Goal: Share content: Share content

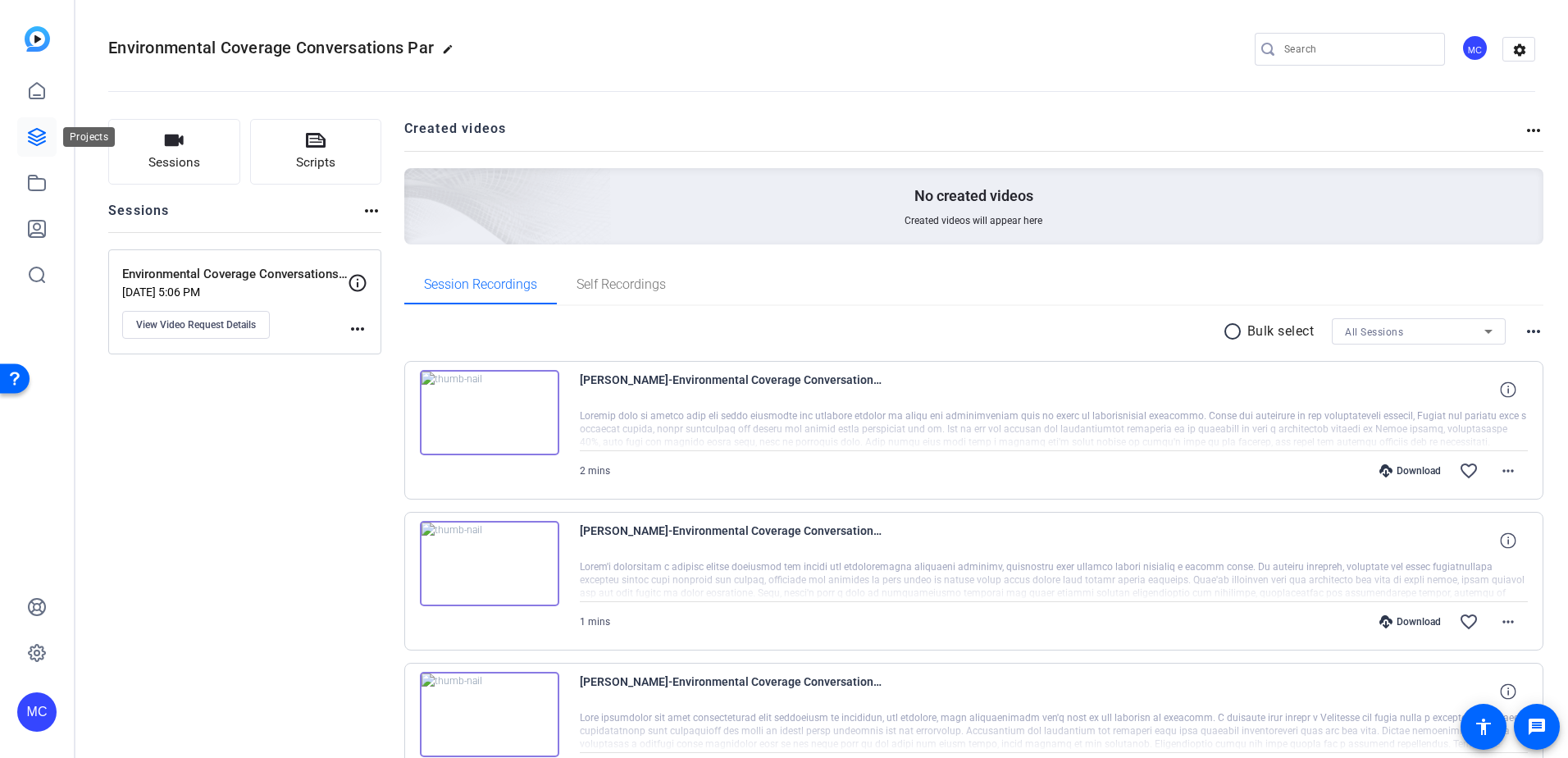
click at [34, 152] on link at bounding box center [37, 137] width 39 height 39
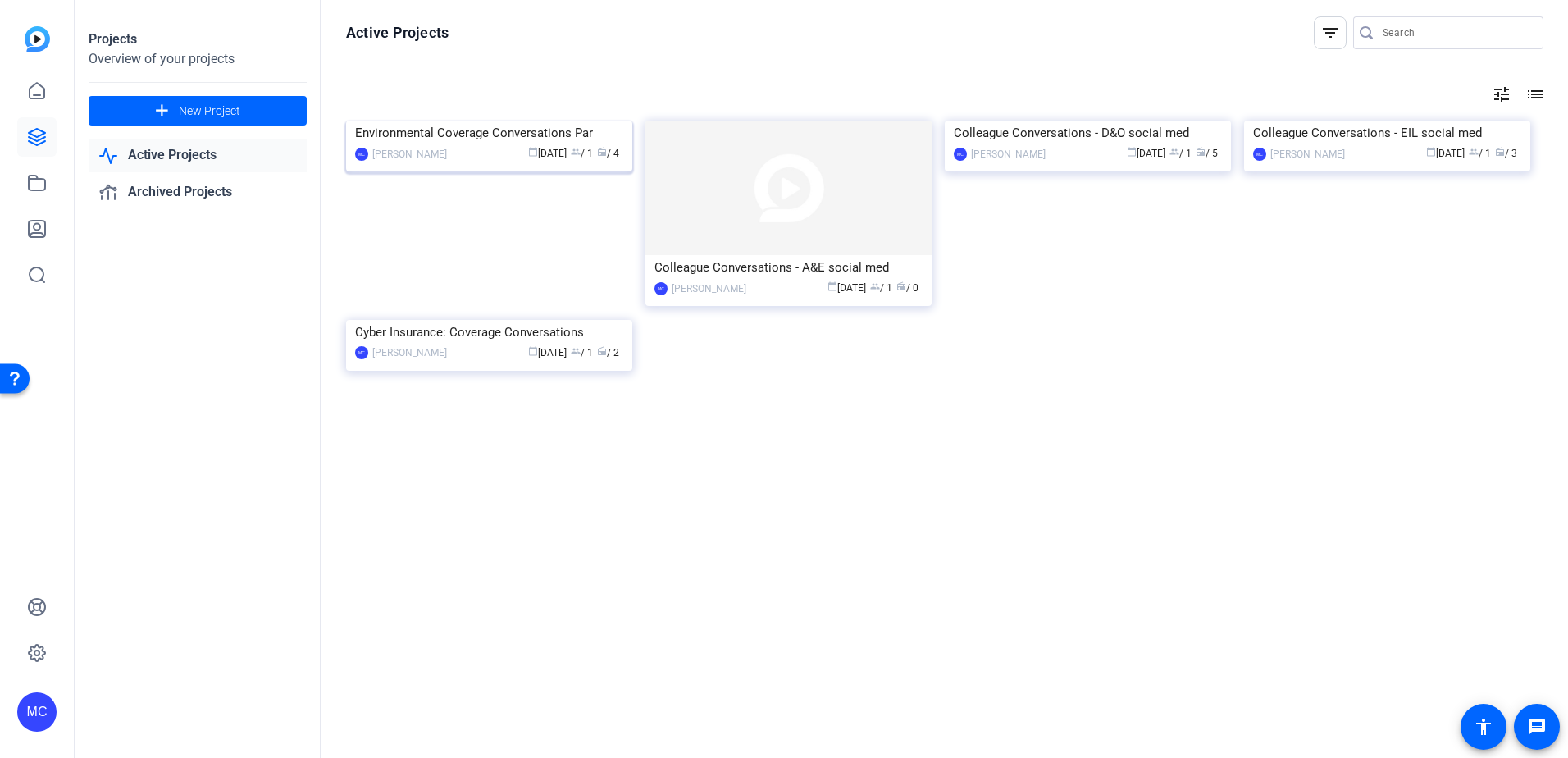
drag, startPoint x: 610, startPoint y: 171, endPoint x: 480, endPoint y: 282, distance: 170.9
click at [480, 163] on div "calendar_today [DATE] group / 1 radio / 4" at bounding box center [538, 154] width 168 height 18
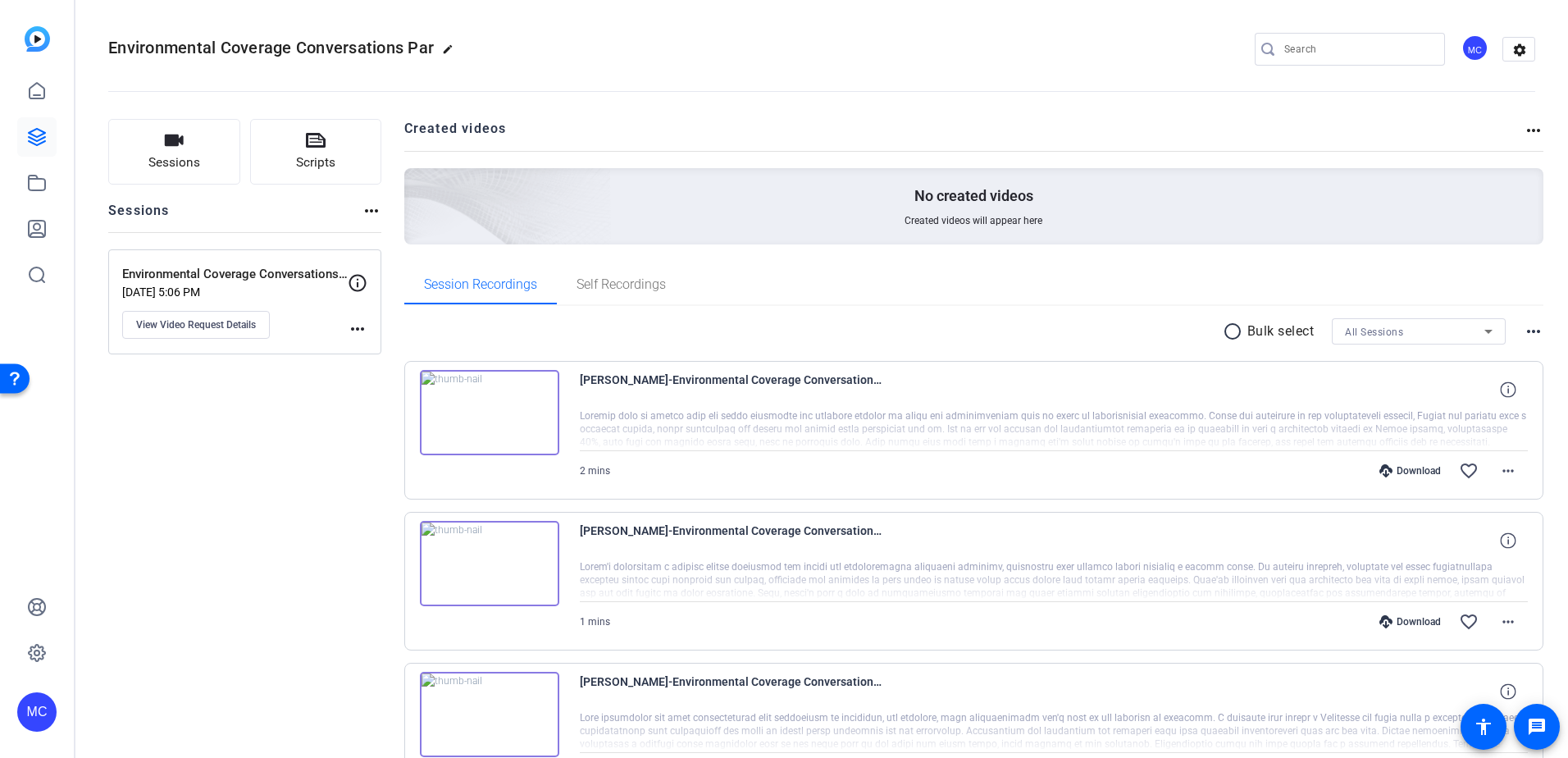
click at [1527, 132] on mat-icon "more_horiz" at bounding box center [1534, 130] width 20 height 20
click at [1528, 331] on div at bounding box center [784, 379] width 1568 height 758
click at [1528, 331] on mat-icon "more_horiz" at bounding box center [1534, 331] width 20 height 20
click at [375, 213] on div at bounding box center [784, 379] width 1568 height 758
click at [375, 213] on mat-icon "more_horiz" at bounding box center [372, 211] width 20 height 20
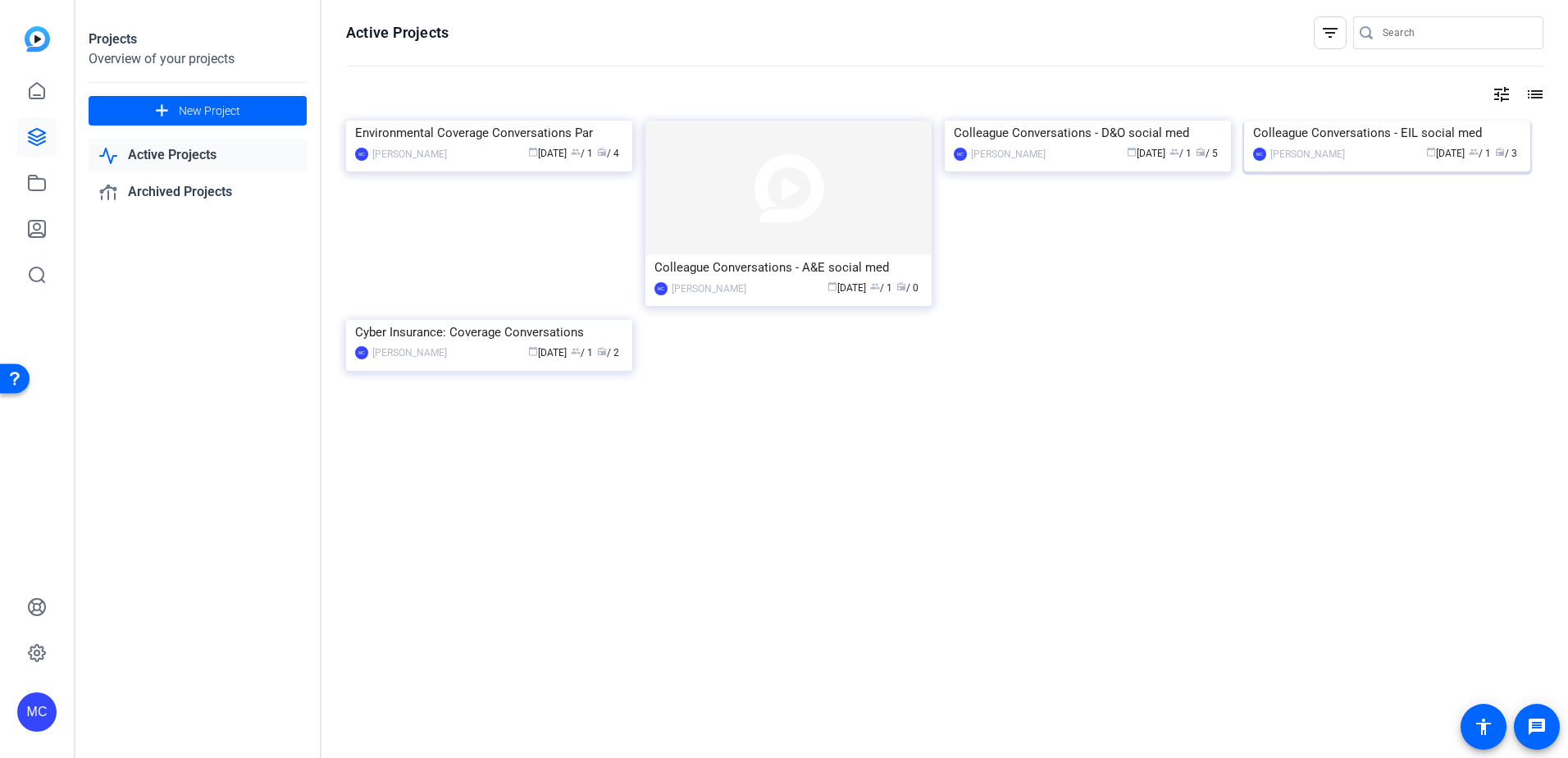
click at [1404, 145] on div "Colleague Conversations - EIL social med" at bounding box center [1387, 132] width 268 height 25
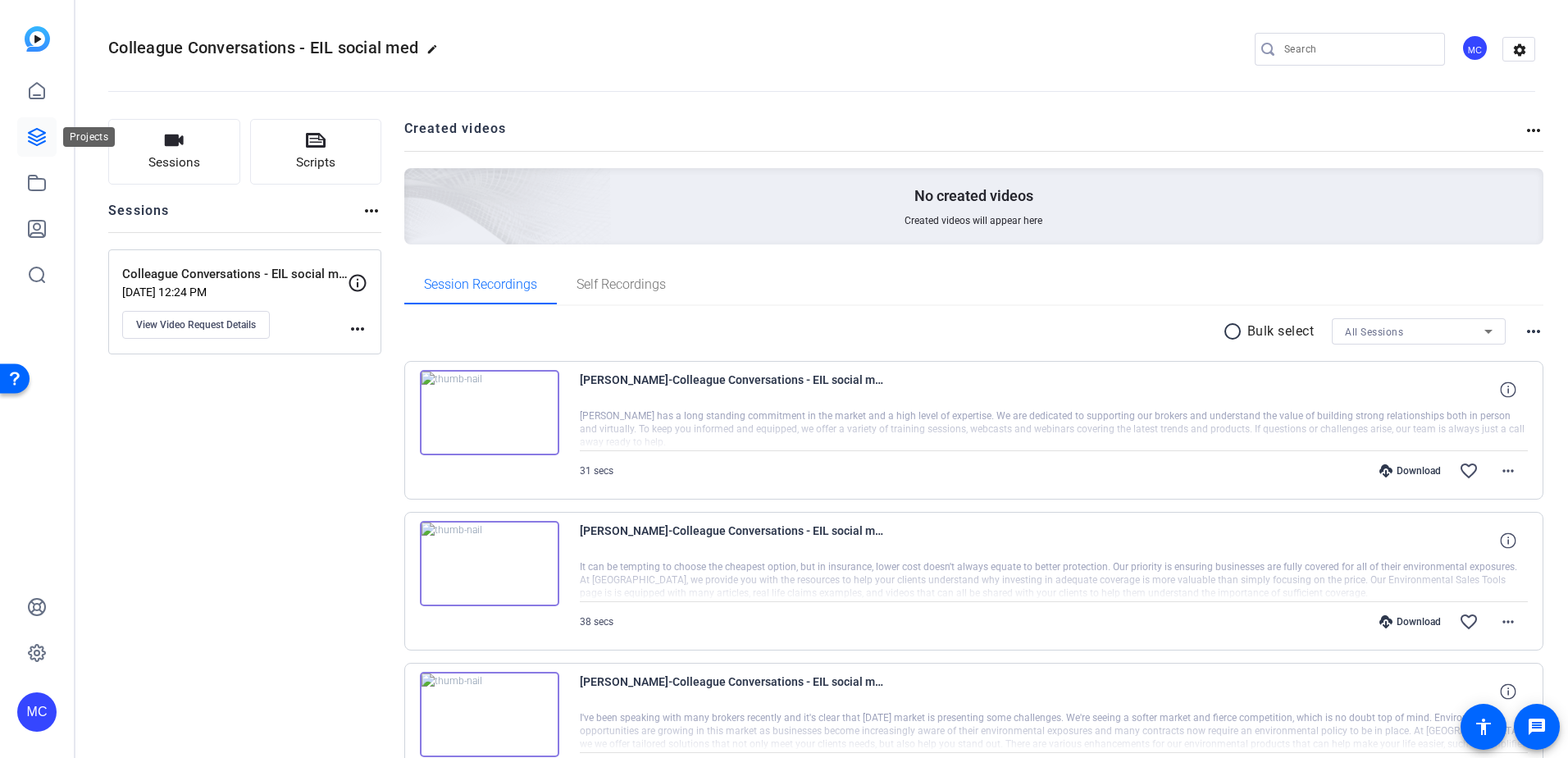
click at [42, 140] on icon at bounding box center [37, 137] width 20 height 20
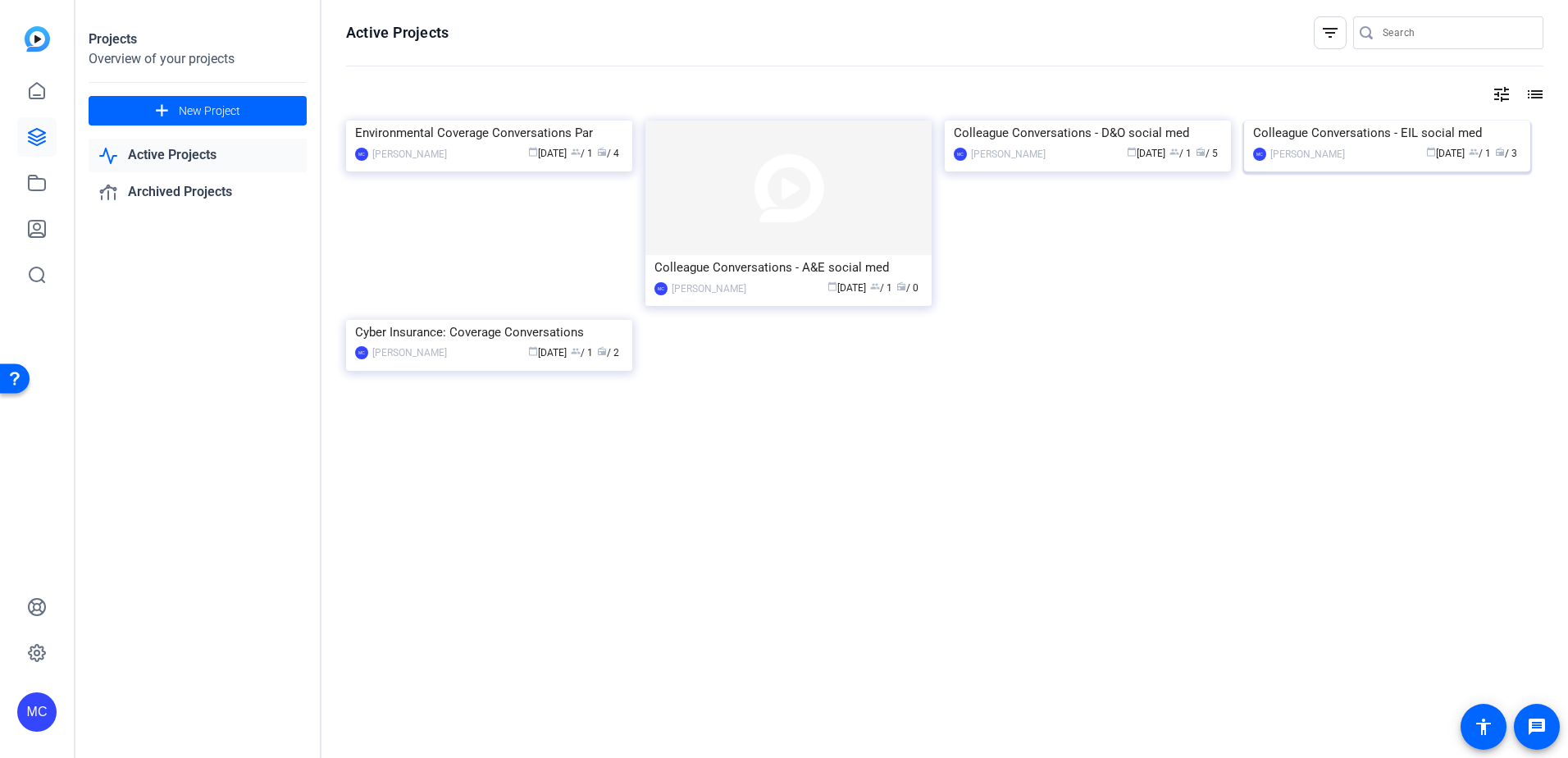
click at [1370, 145] on div "Colleague Conversations - EIL social med" at bounding box center [1387, 132] width 268 height 25
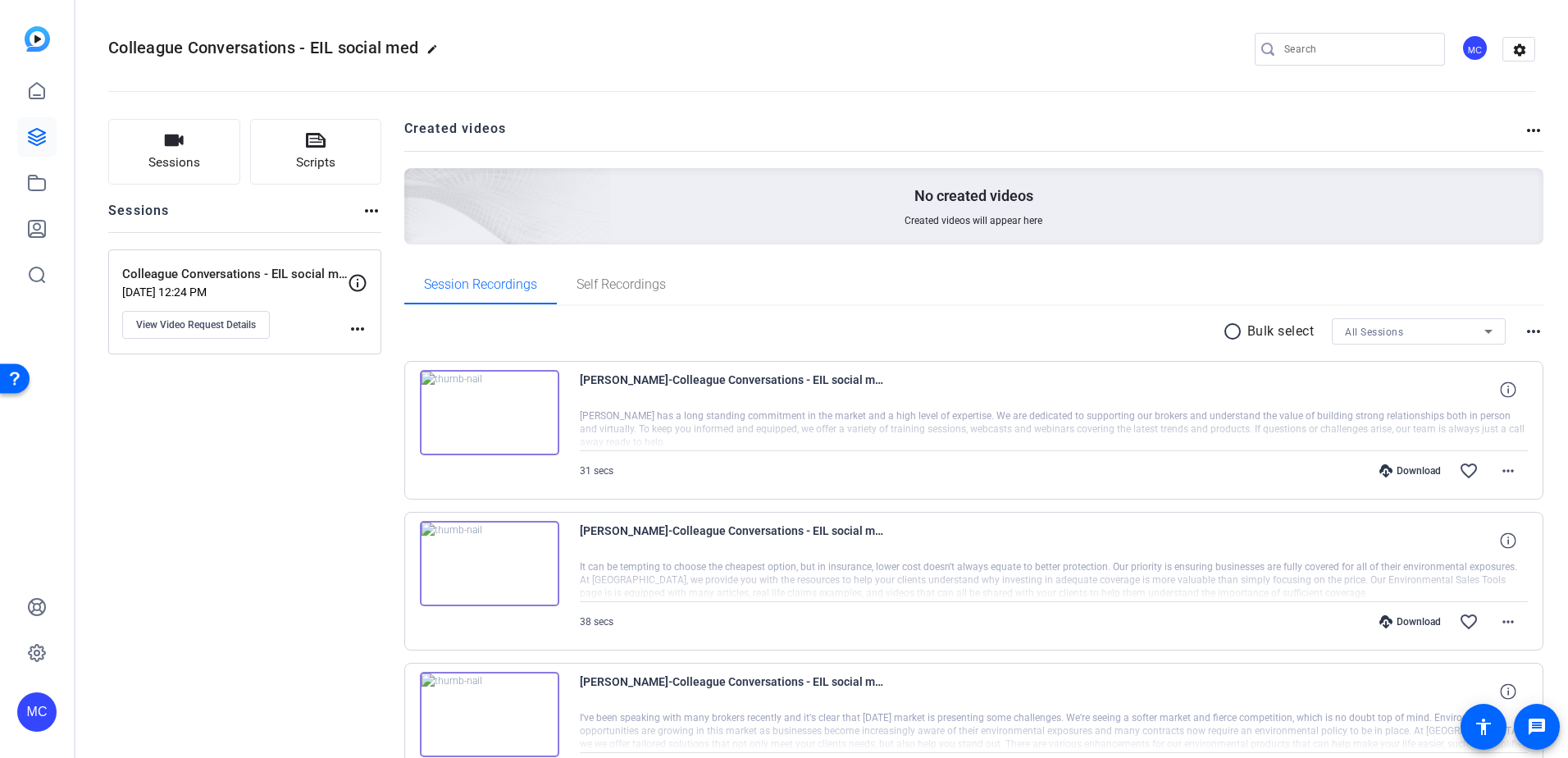
scroll to position [117, 0]
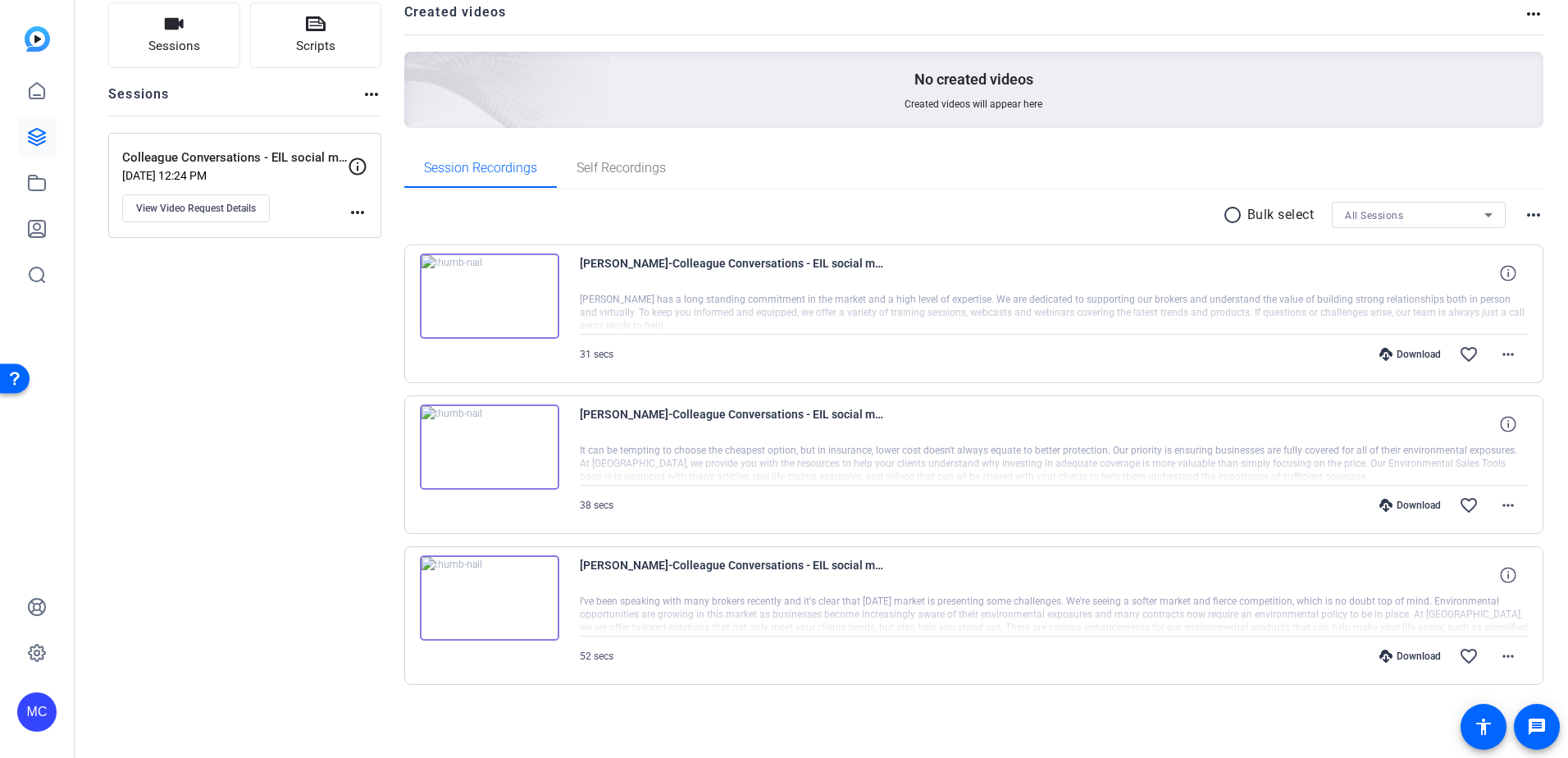
click at [1304, 609] on div at bounding box center [1054, 615] width 949 height 41
click at [776, 594] on div at bounding box center [1054, 615] width 949 height 41
click at [1498, 655] on mat-icon "more_horiz" at bounding box center [1508, 656] width 20 height 20
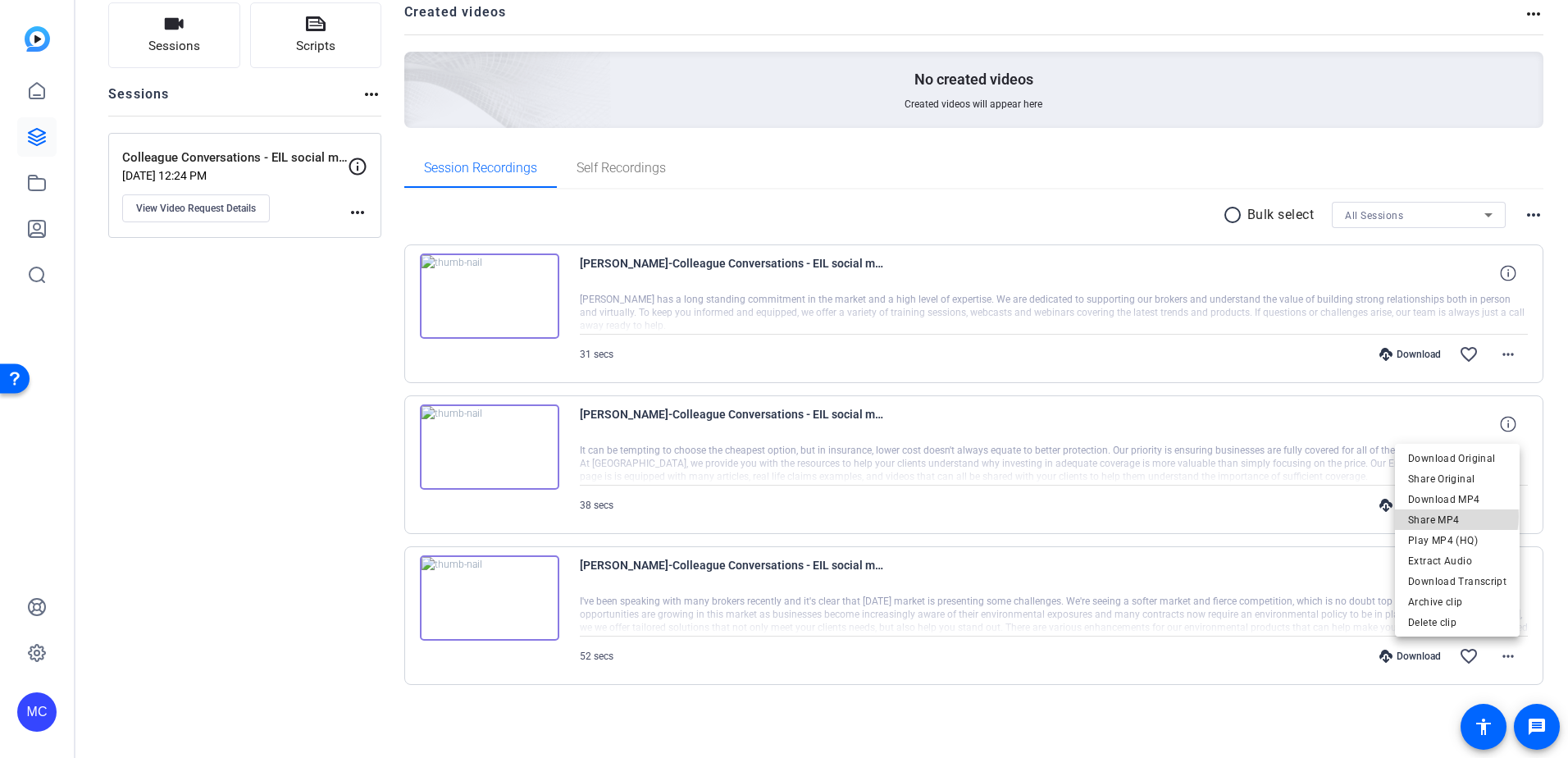
click at [1444, 516] on span "Share MP4" at bounding box center [1457, 520] width 98 height 20
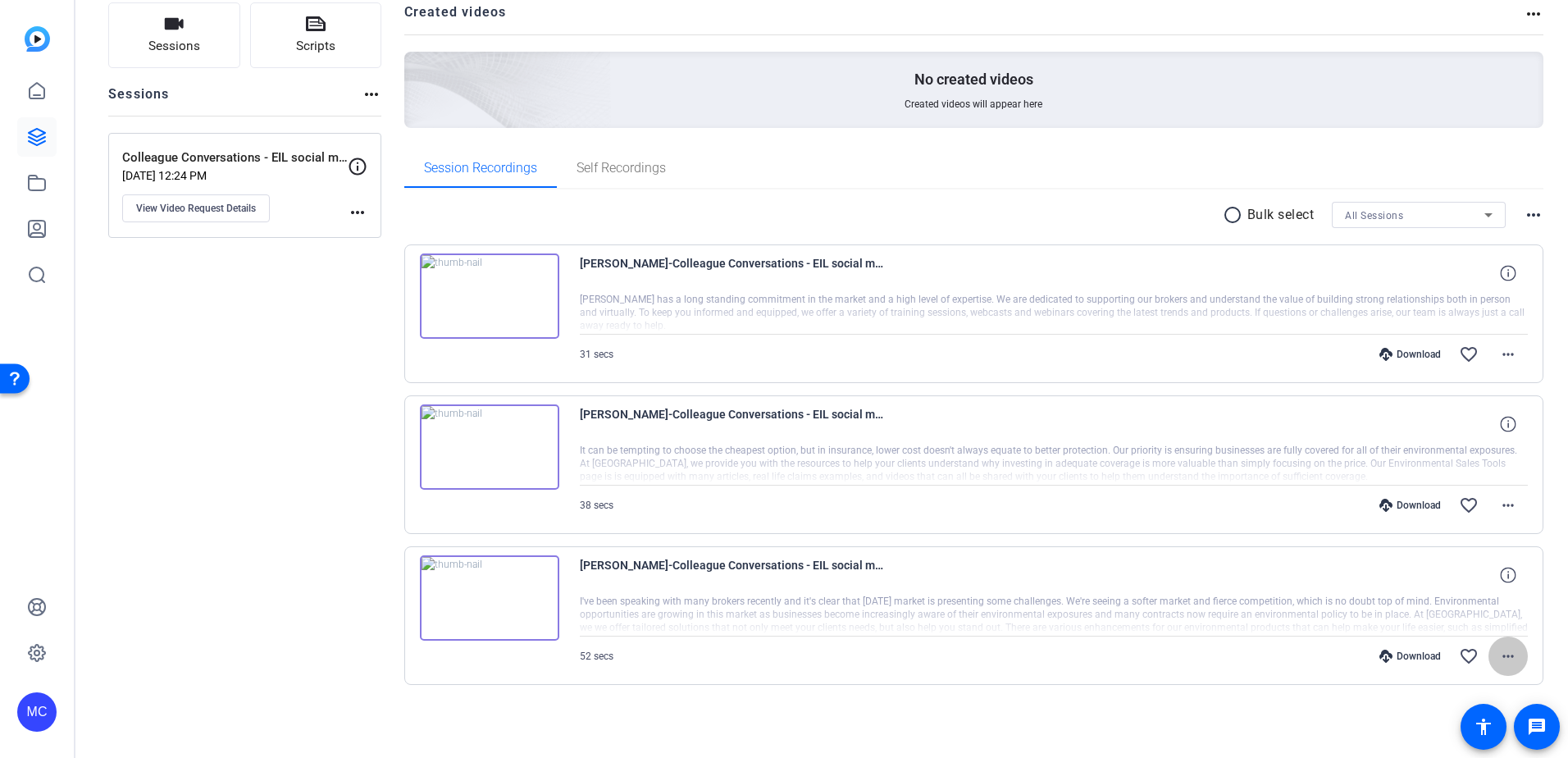
click at [1501, 660] on mat-icon "more_horiz" at bounding box center [1508, 656] width 20 height 20
click at [1162, 503] on div at bounding box center [784, 379] width 1568 height 758
click at [1501, 499] on mat-icon "more_horiz" at bounding box center [1508, 505] width 20 height 20
click at [1438, 597] on span "Share MP4" at bounding box center [1457, 601] width 98 height 20
click at [1505, 353] on mat-icon "more_horiz" at bounding box center [1508, 354] width 20 height 20
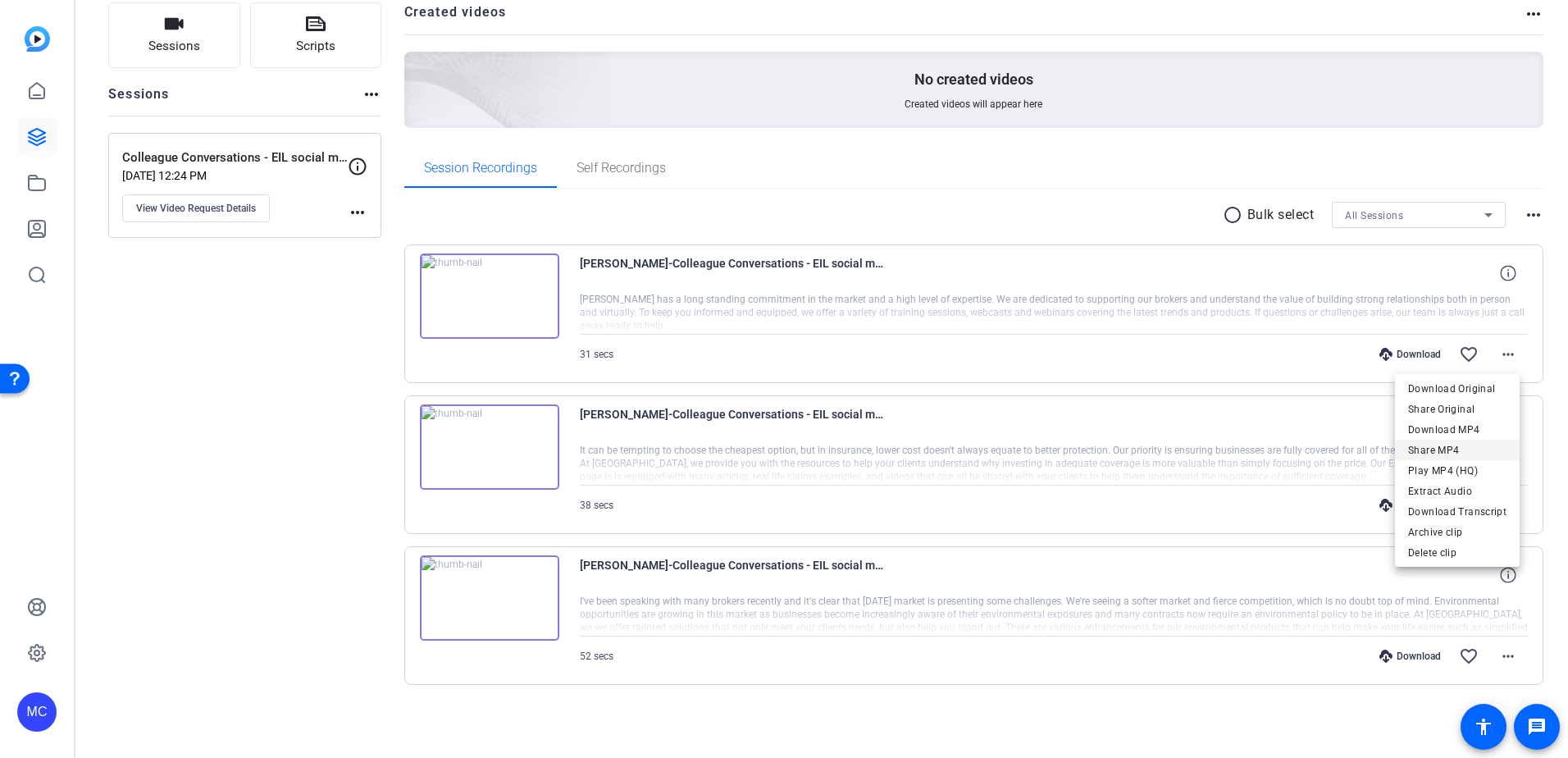
click at [1441, 451] on span "Share MP4" at bounding box center [1457, 450] width 98 height 20
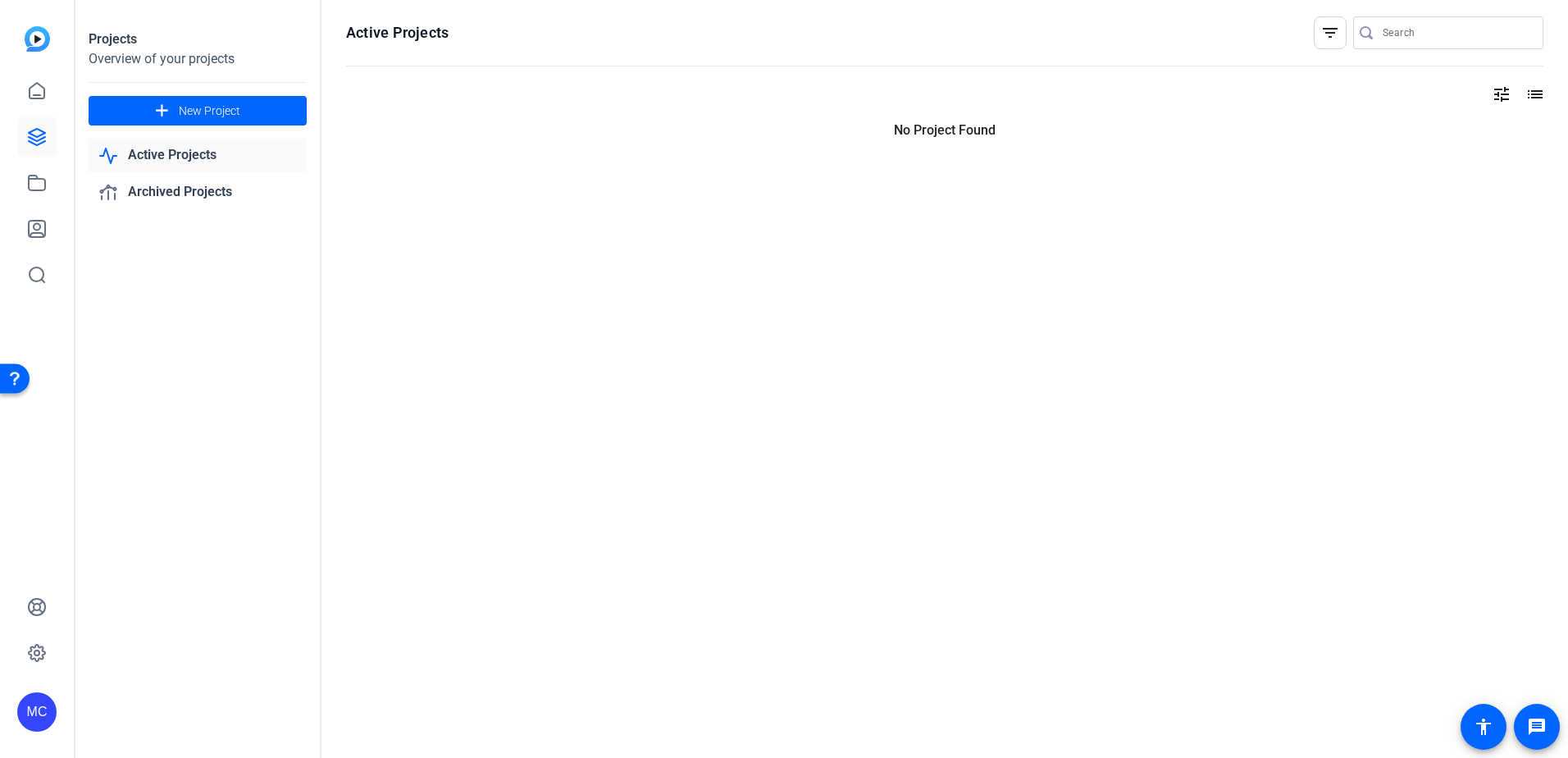
scroll to position [0, 0]
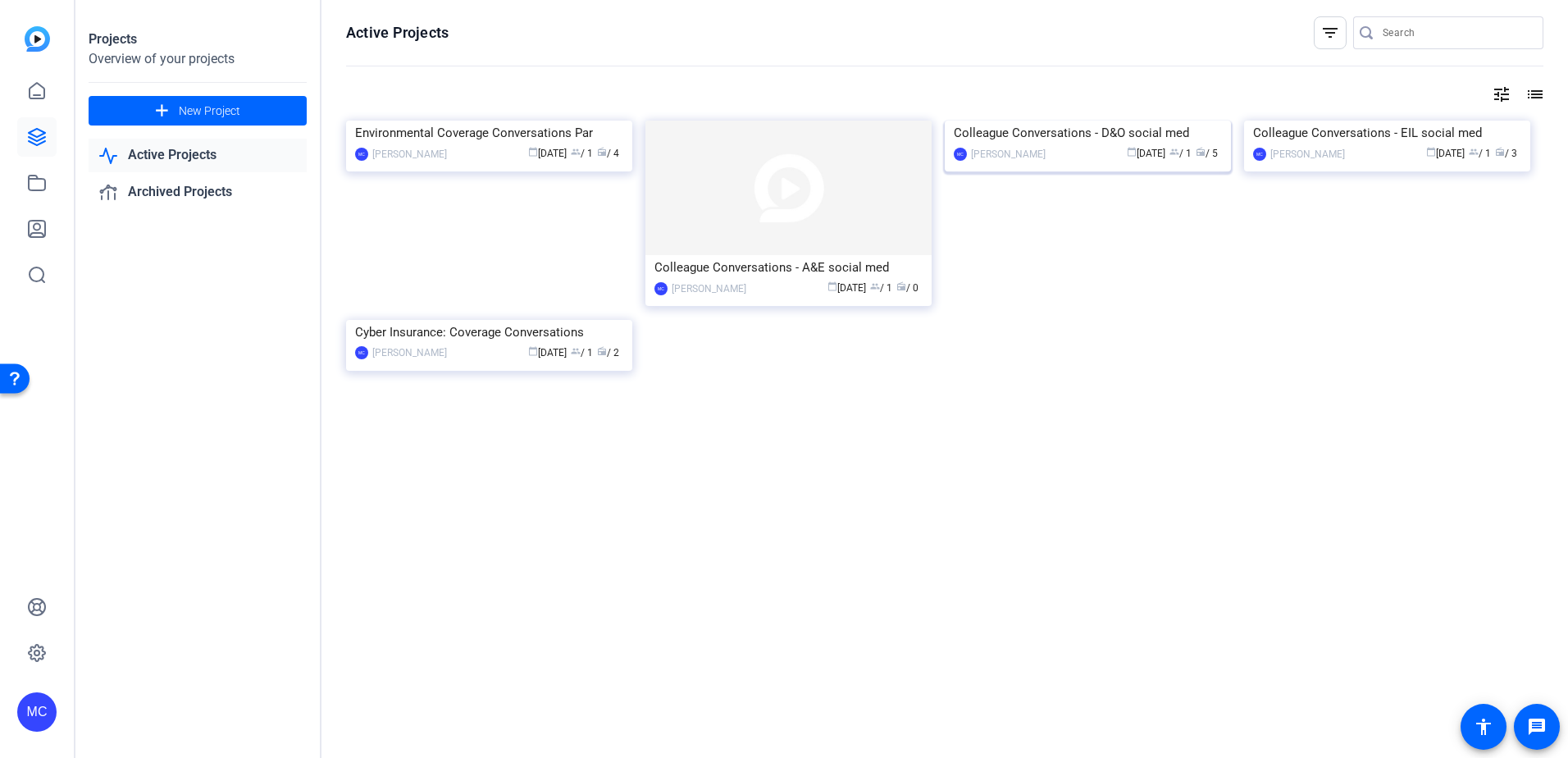
click at [1131, 145] on div "Colleague Conversations - D&O social med" at bounding box center [1087, 132] width 268 height 25
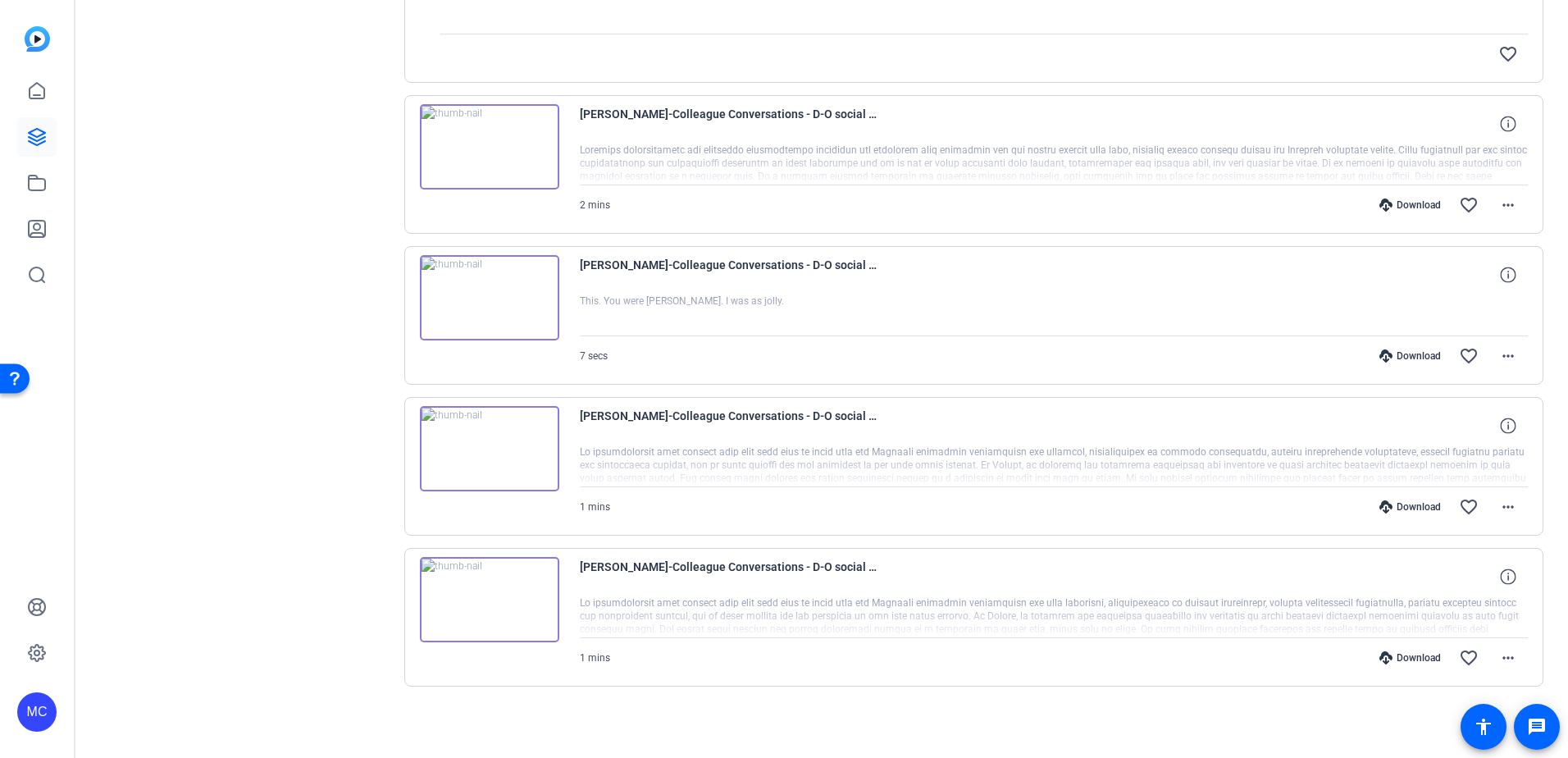
scroll to position [418, 0]
click at [1500, 659] on mat-icon "more_horiz" at bounding box center [1508, 656] width 20 height 20
click at [1443, 519] on span "Share MP4" at bounding box center [1457, 520] width 98 height 20
click at [1505, 508] on mat-icon "more_horiz" at bounding box center [1508, 505] width 20 height 20
click at [1447, 601] on span "Share MP4" at bounding box center [1457, 601] width 98 height 20
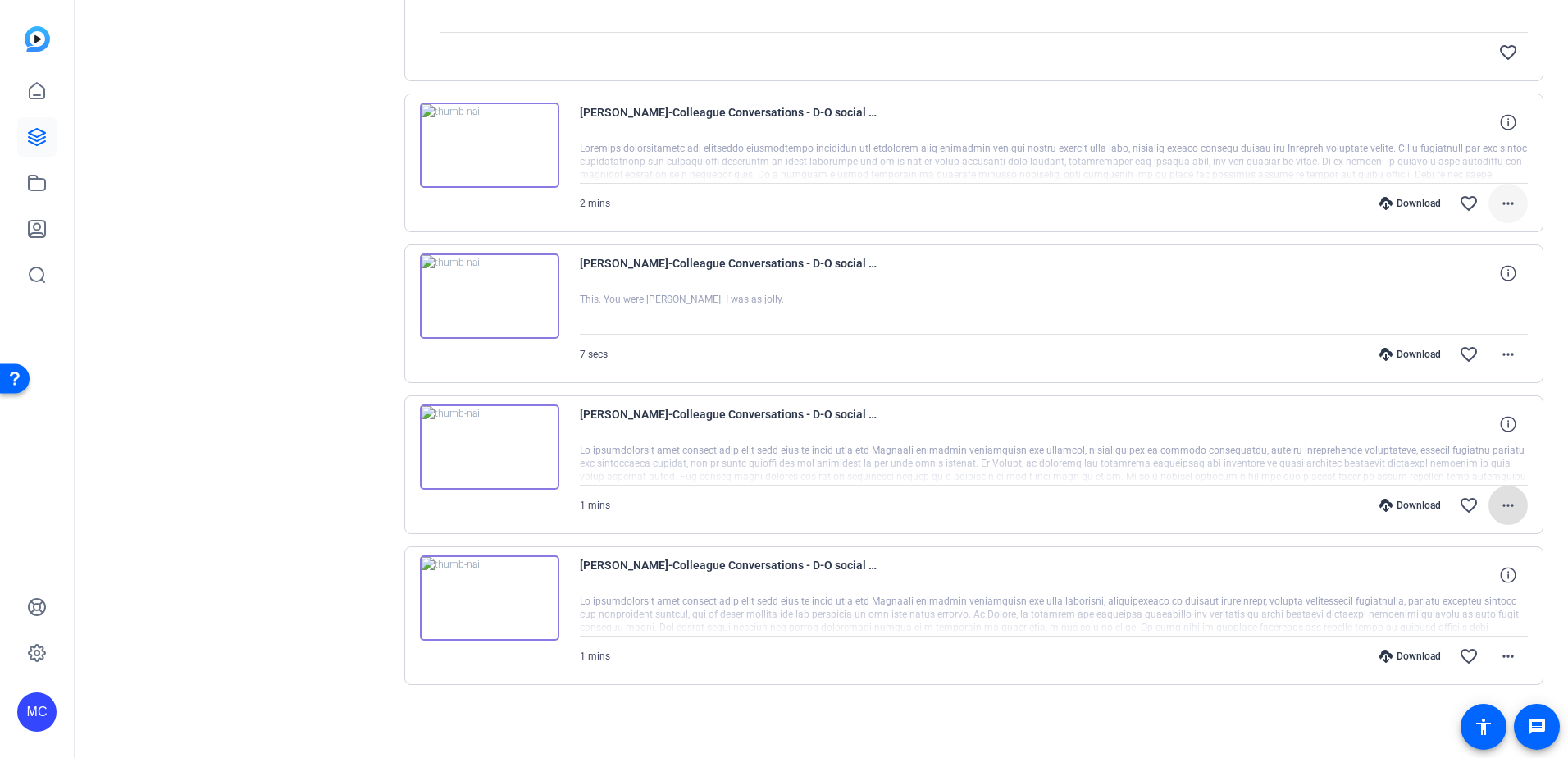
click at [1500, 206] on mat-icon "more_horiz" at bounding box center [1508, 203] width 20 height 20
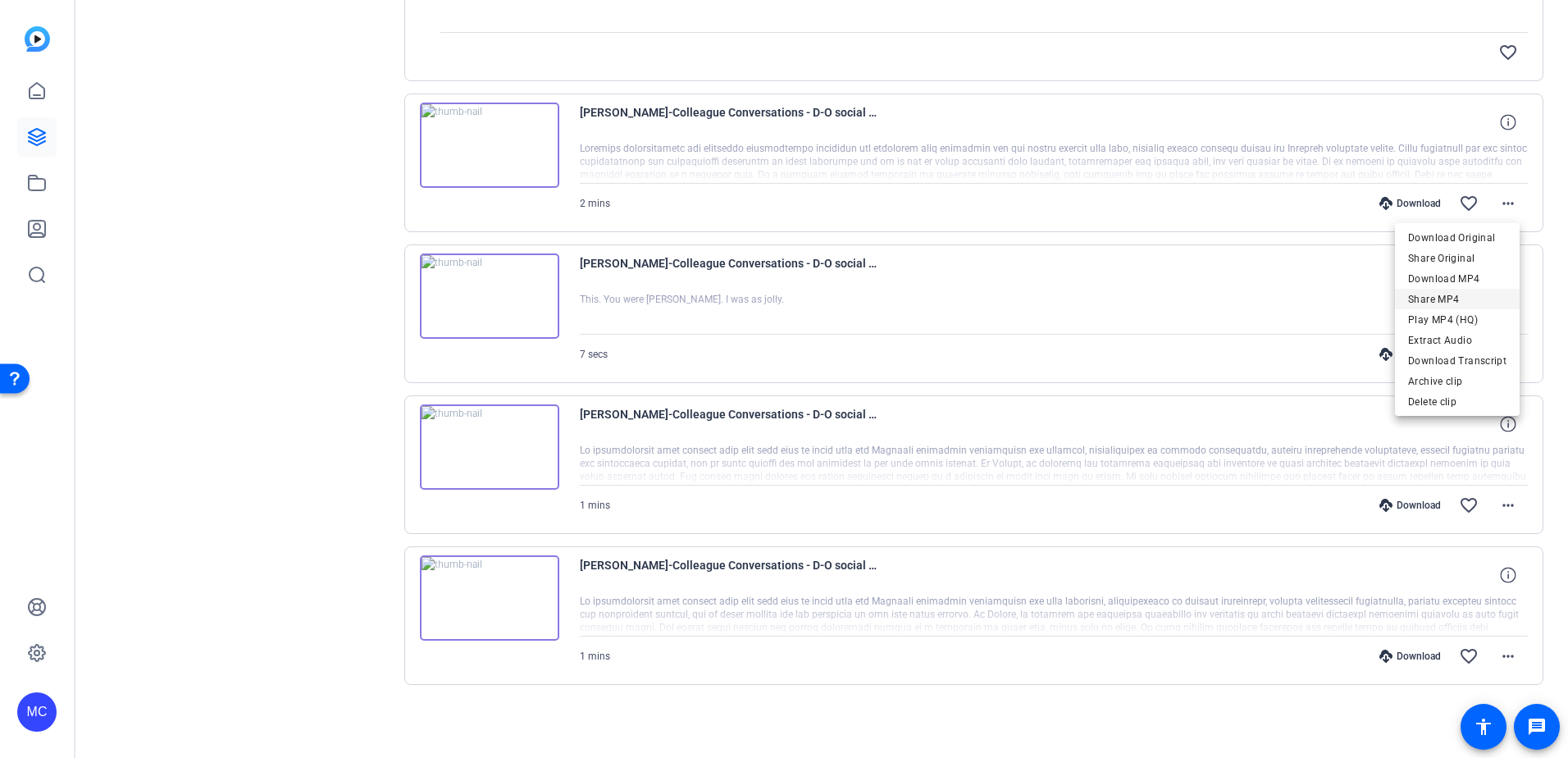
click at [1459, 301] on span "Share MP4" at bounding box center [1457, 299] width 98 height 20
